Goal: Information Seeking & Learning: Learn about a topic

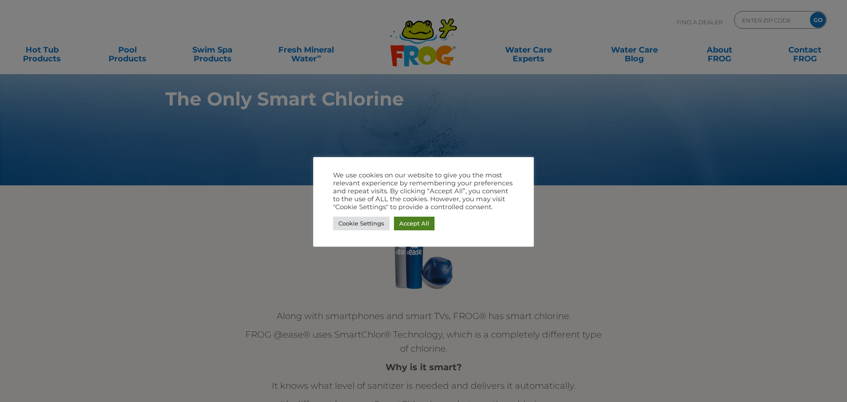
click at [409, 221] on link "Accept All" at bounding box center [414, 224] width 41 height 14
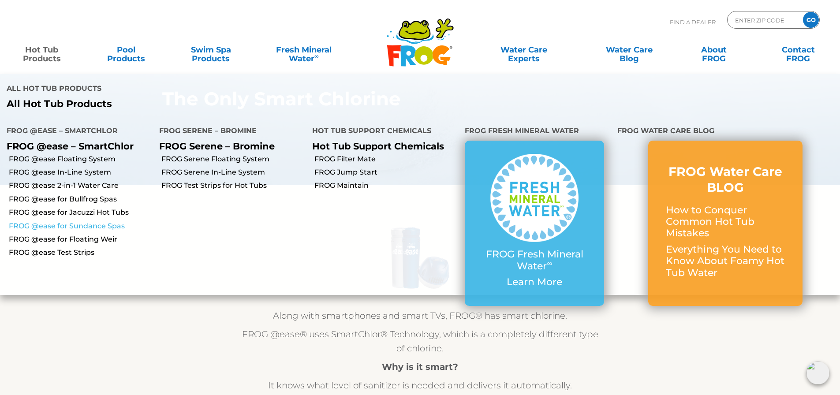
click at [71, 221] on link "FROG @ease for Sundance Spas" at bounding box center [81, 226] width 144 height 10
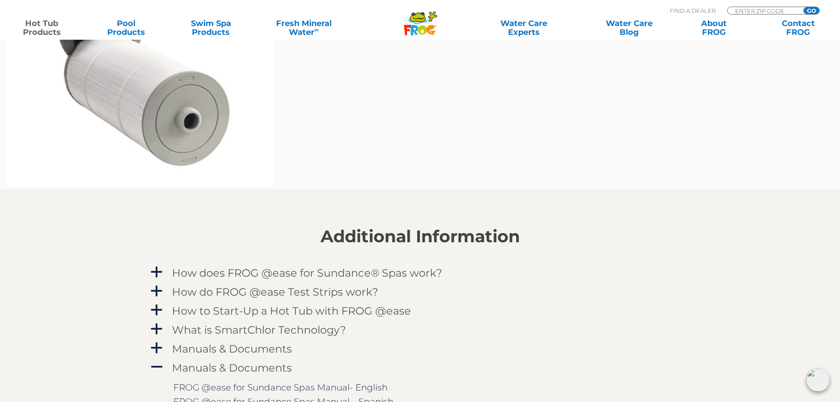
scroll to position [794, 0]
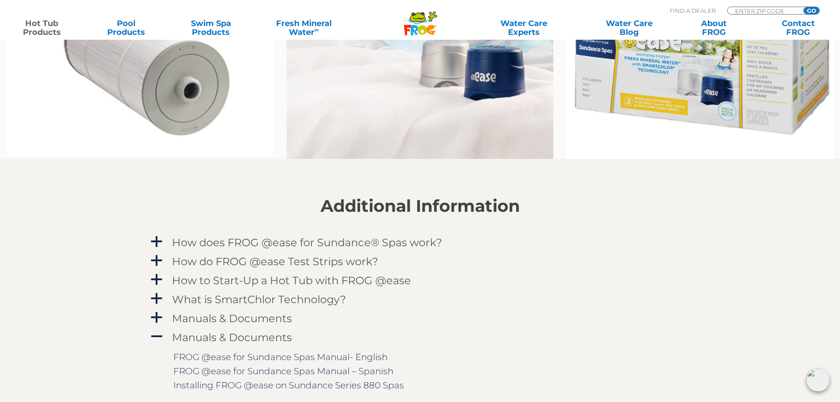
click at [510, 105] on img at bounding box center [420, 41] width 267 height 233
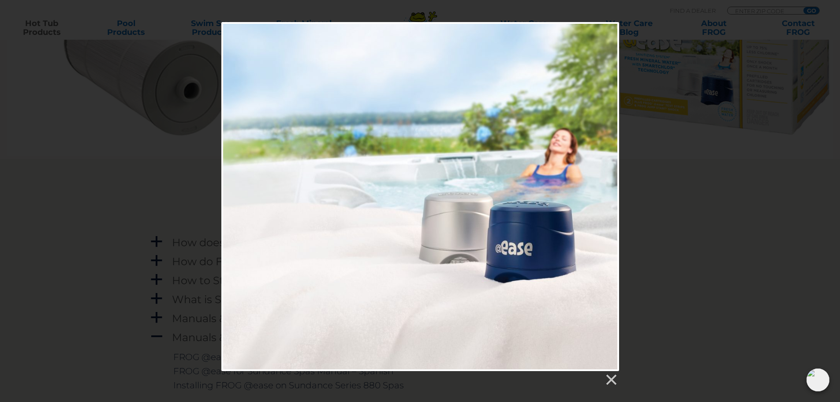
click at [656, 49] on div at bounding box center [420, 204] width 840 height 364
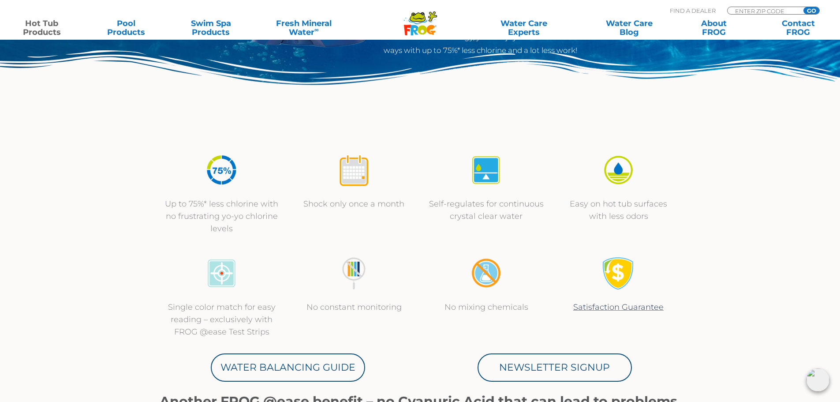
scroll to position [0, 0]
